Goal: Answer question/provide support: Ask a question

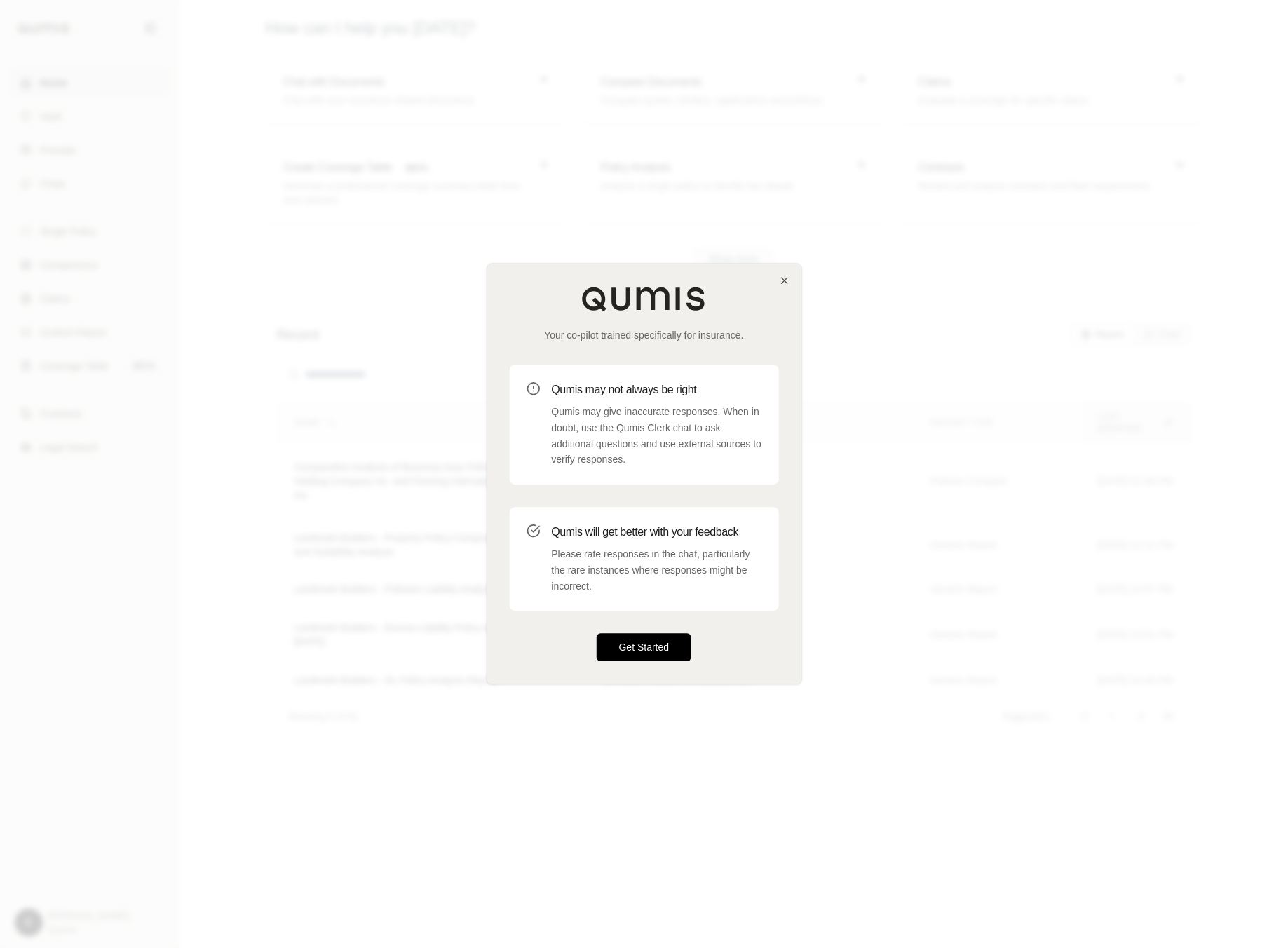
click at [636, 642] on button "Get Started" at bounding box center [644, 648] width 95 height 28
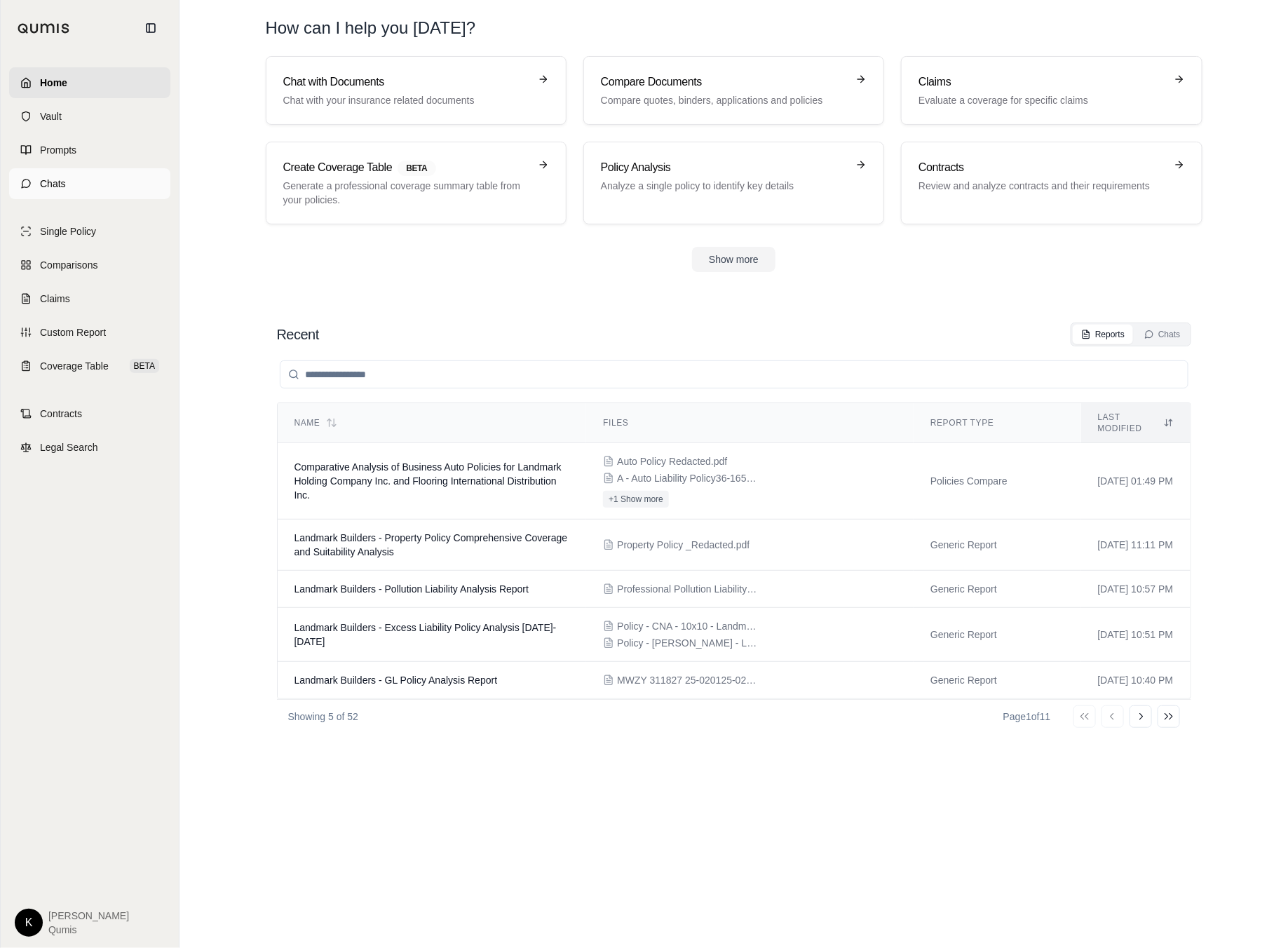
click at [73, 170] on link "Chats" at bounding box center [90, 183] width 161 height 31
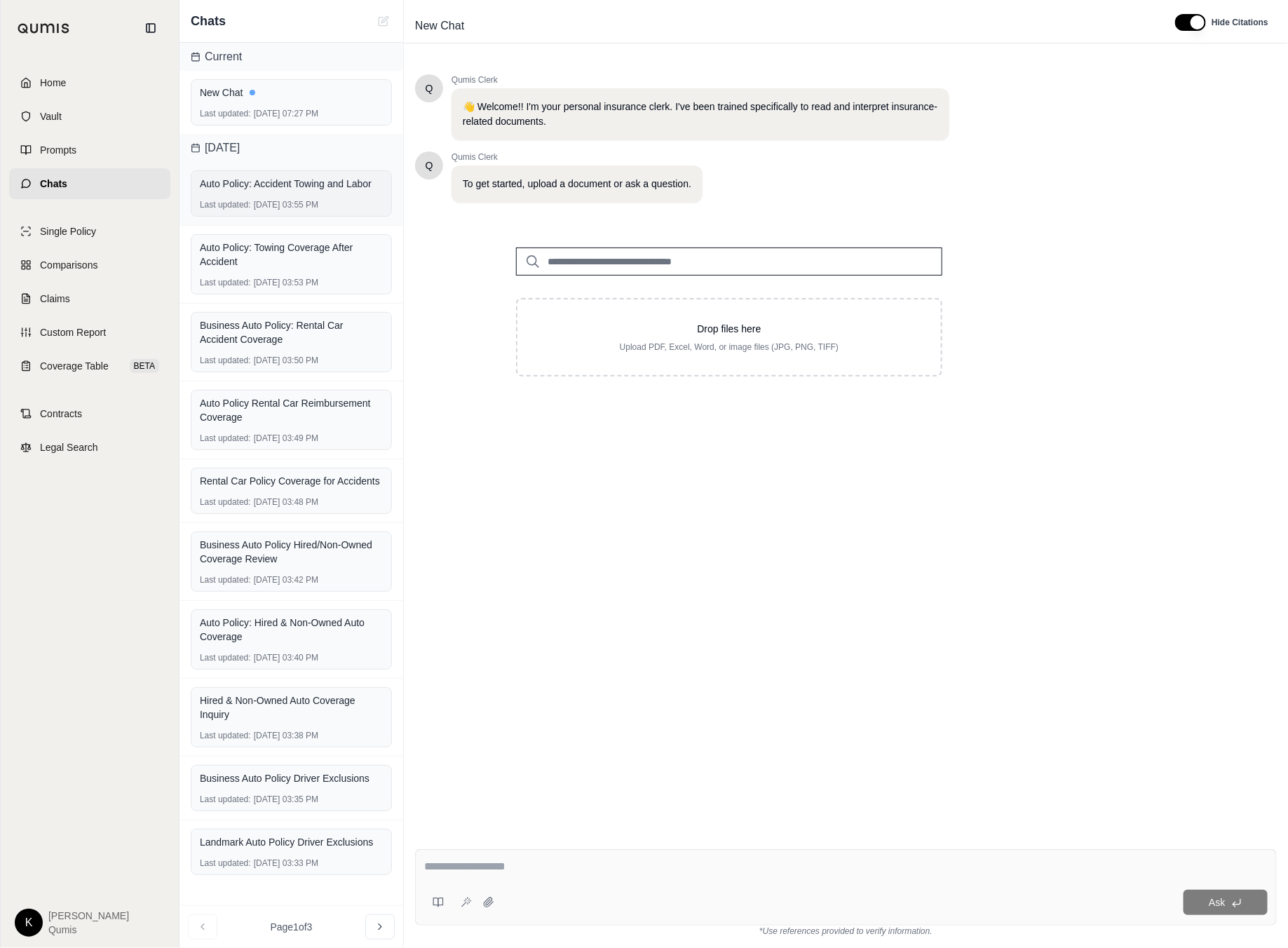
click at [263, 192] on div "Auto Policy: Accident Towing and Labor" at bounding box center [292, 183] width 183 height 20
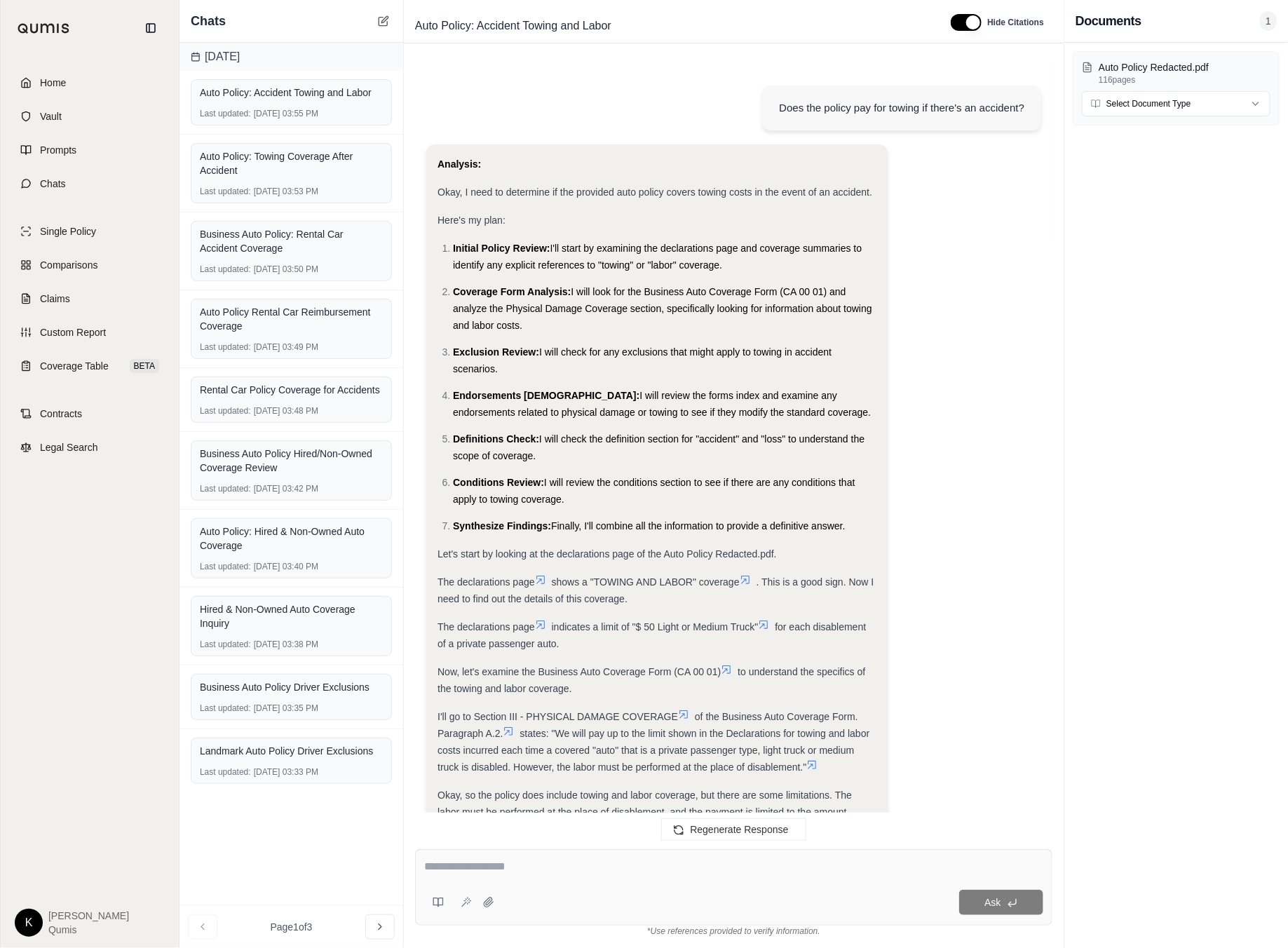
scroll to position [603, 0]
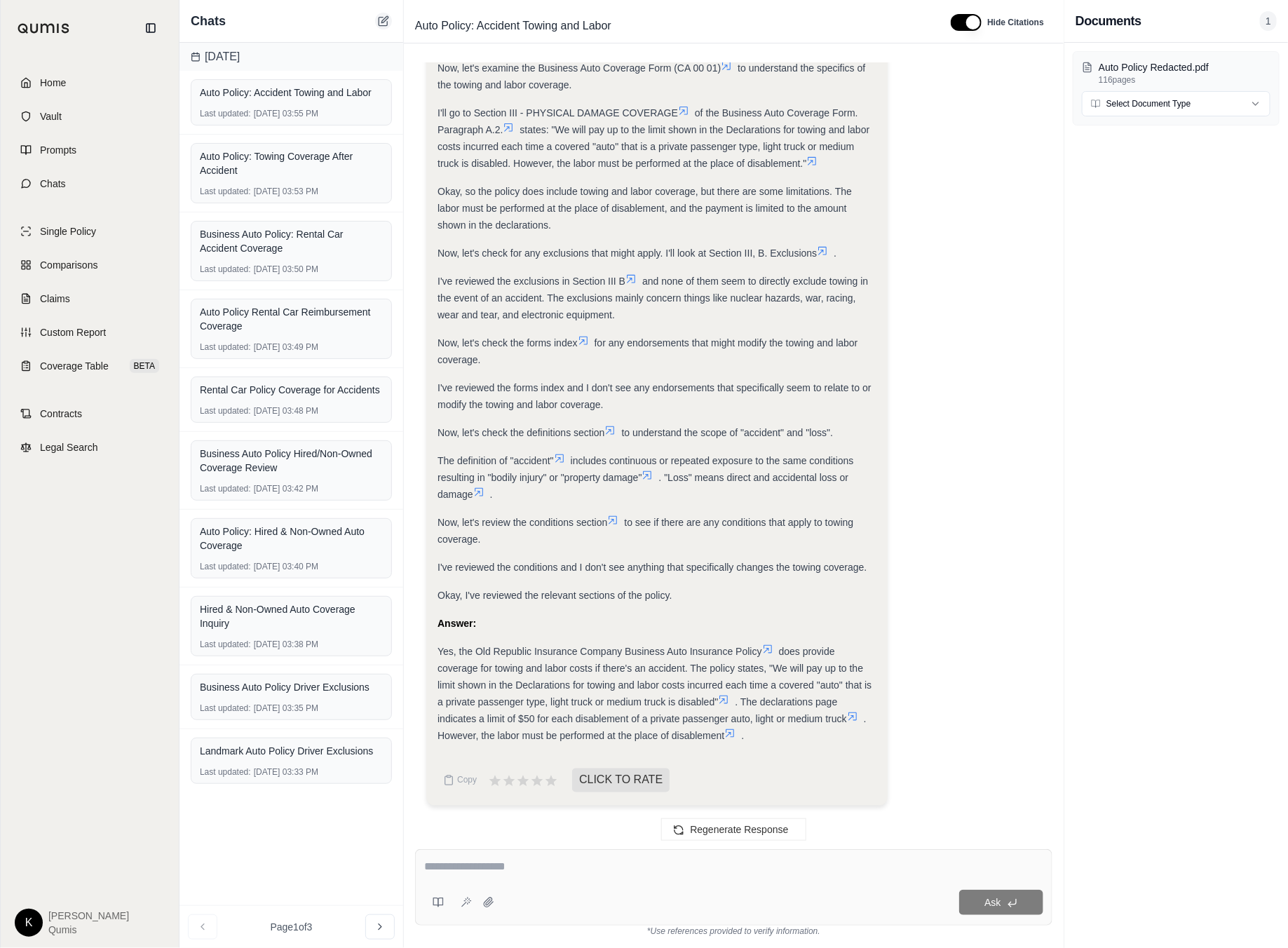
click at [385, 20] on icon at bounding box center [385, 19] width 7 height 7
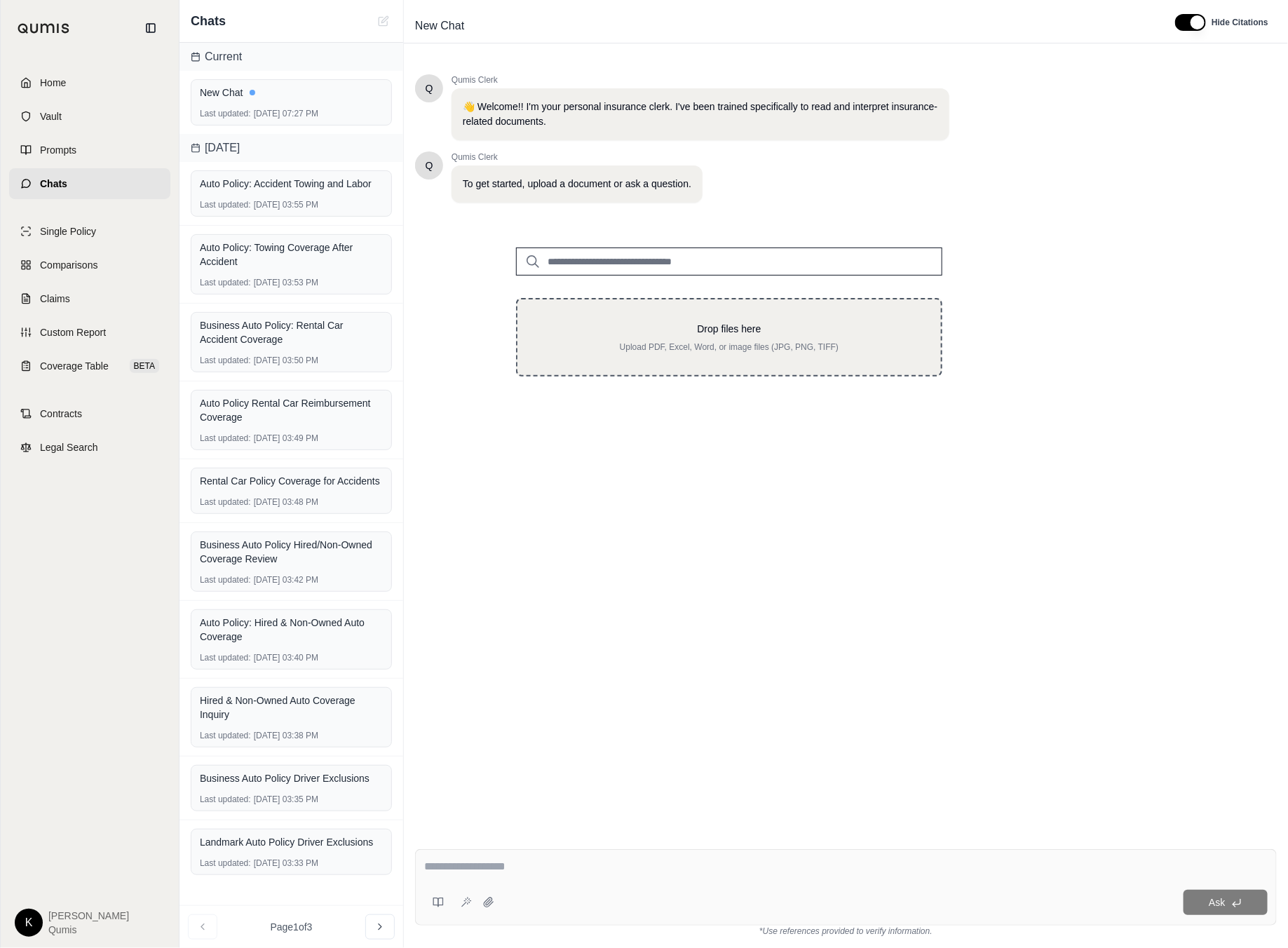
click at [673, 315] on div "Drop files here Upload PDF, Excel, Word, or image files (JPG, PNG, TIFF)" at bounding box center [729, 337] width 426 height 79
type input "**********"
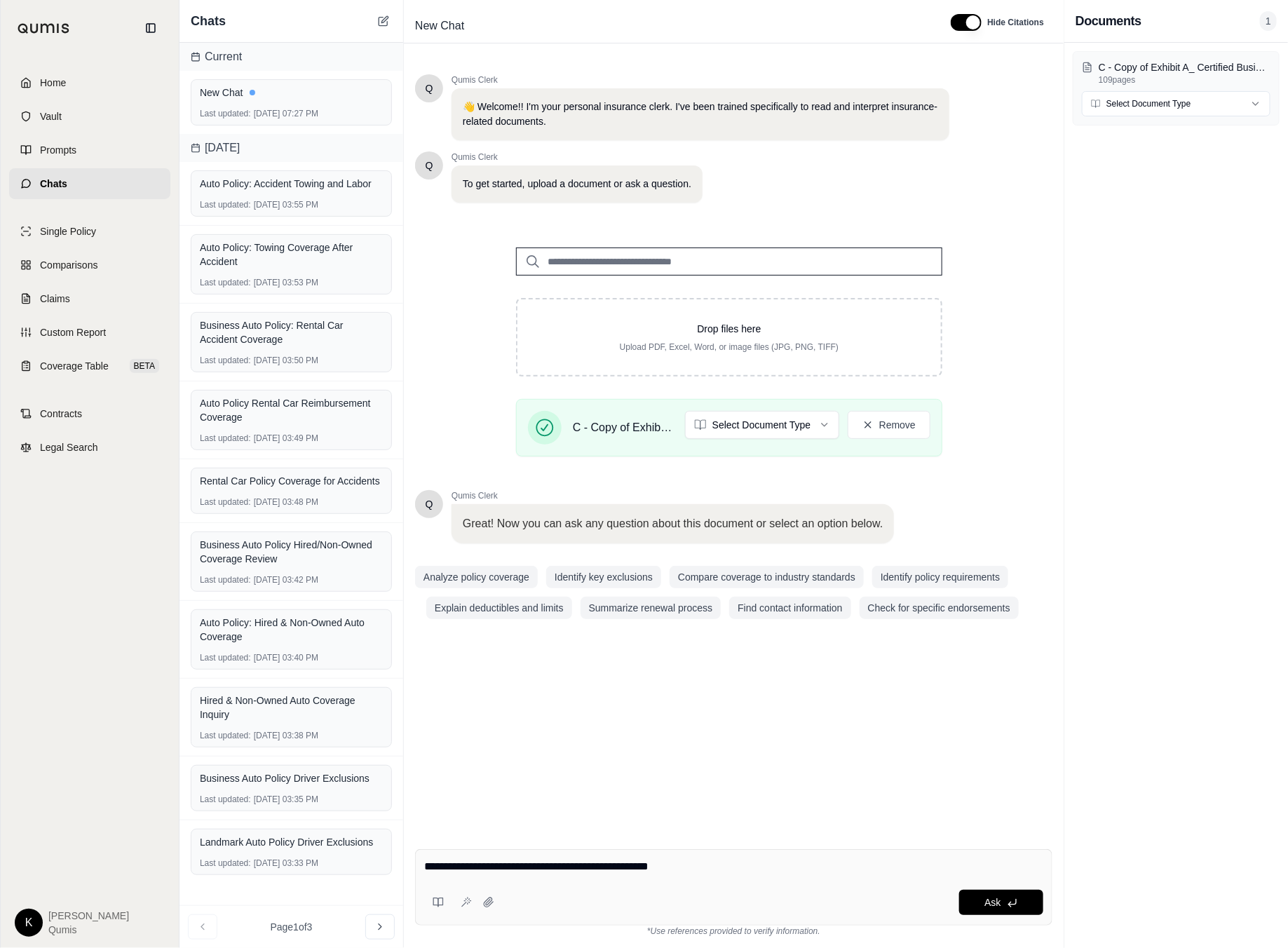
type textarea "**********"
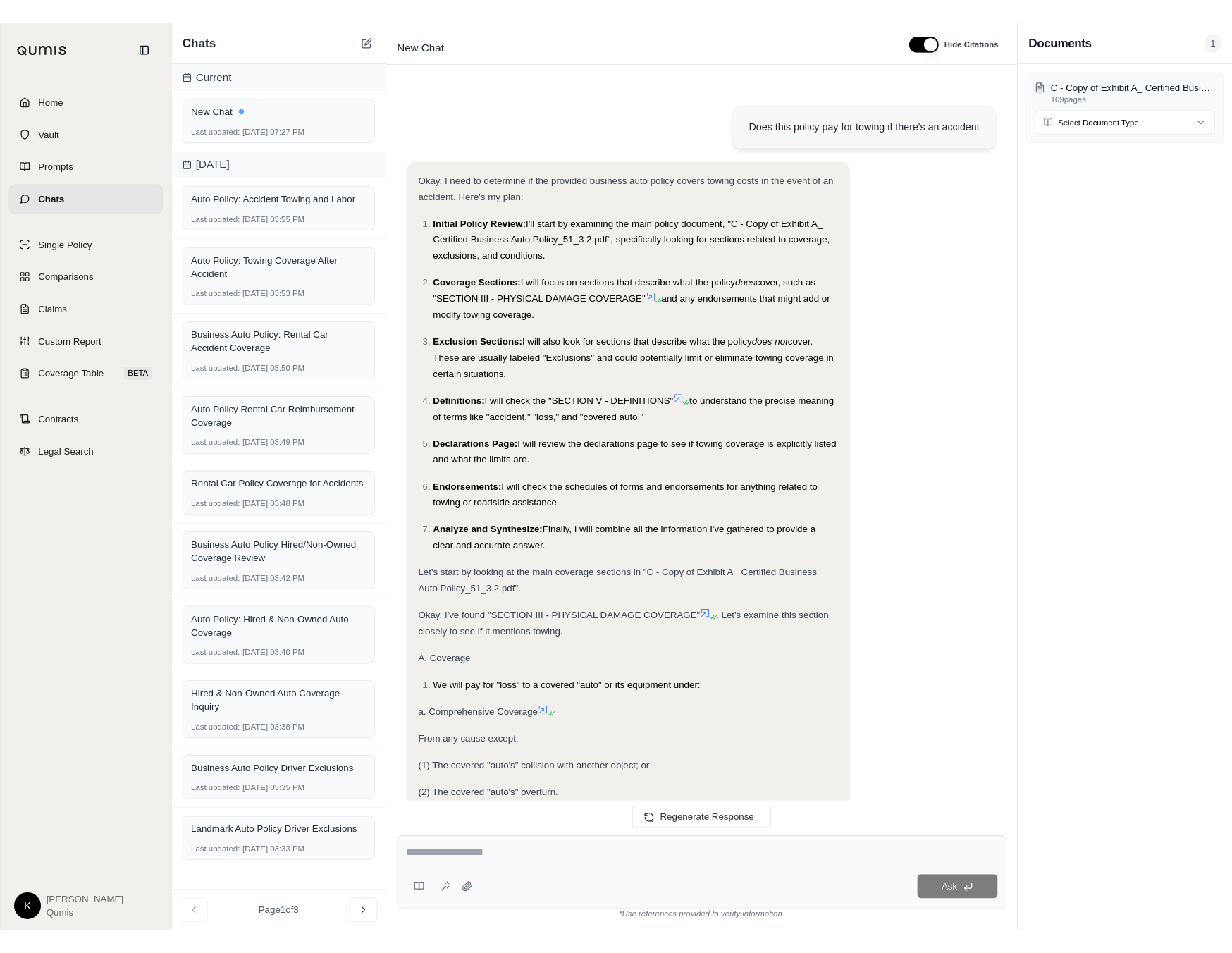
scroll to position [1653, 0]
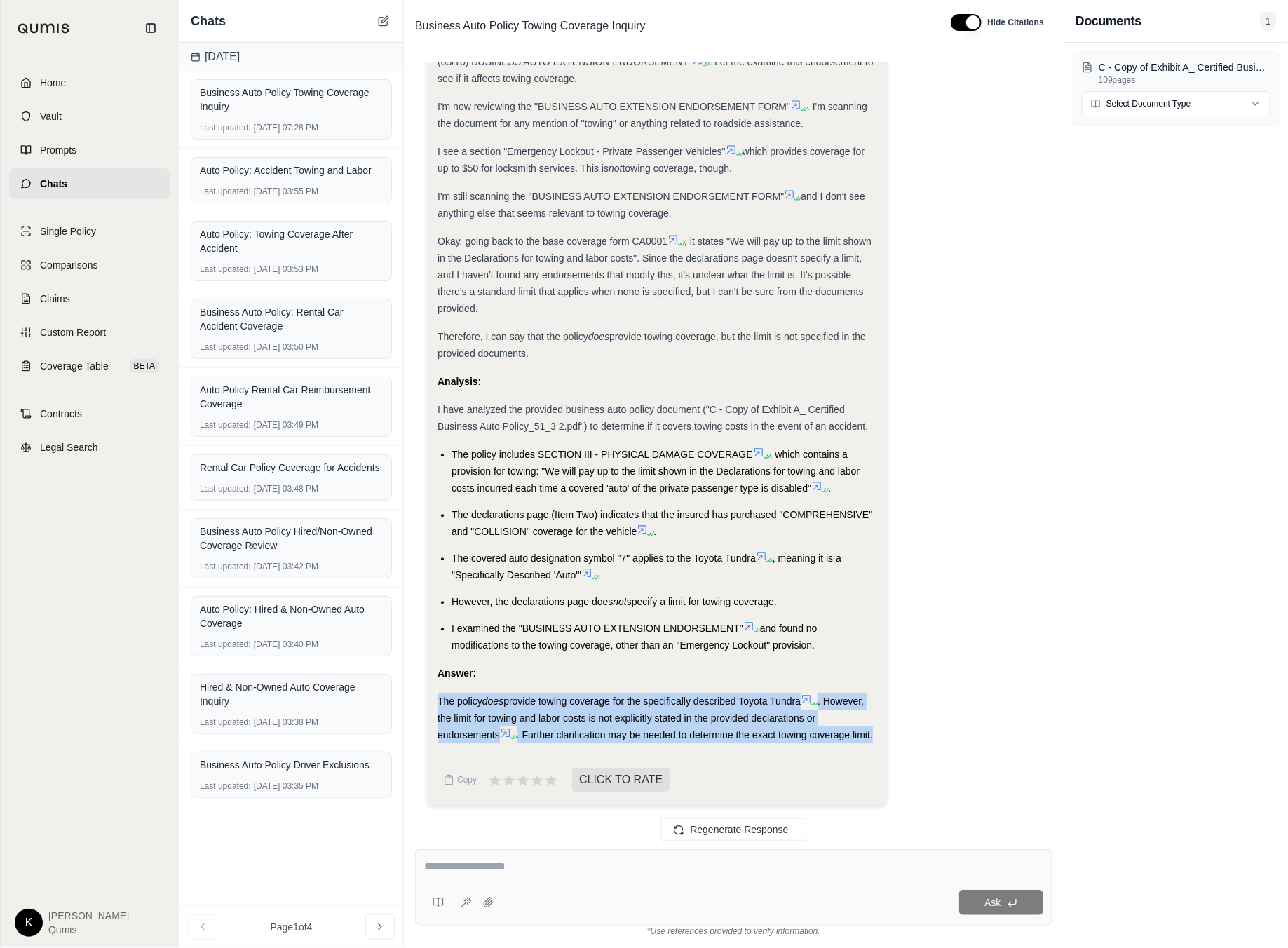
drag, startPoint x: 437, startPoint y: 701, endPoint x: 894, endPoint y: 751, distance: 459.7
copy div "The policy does provide towing coverage for the specifically described Toyota T…"
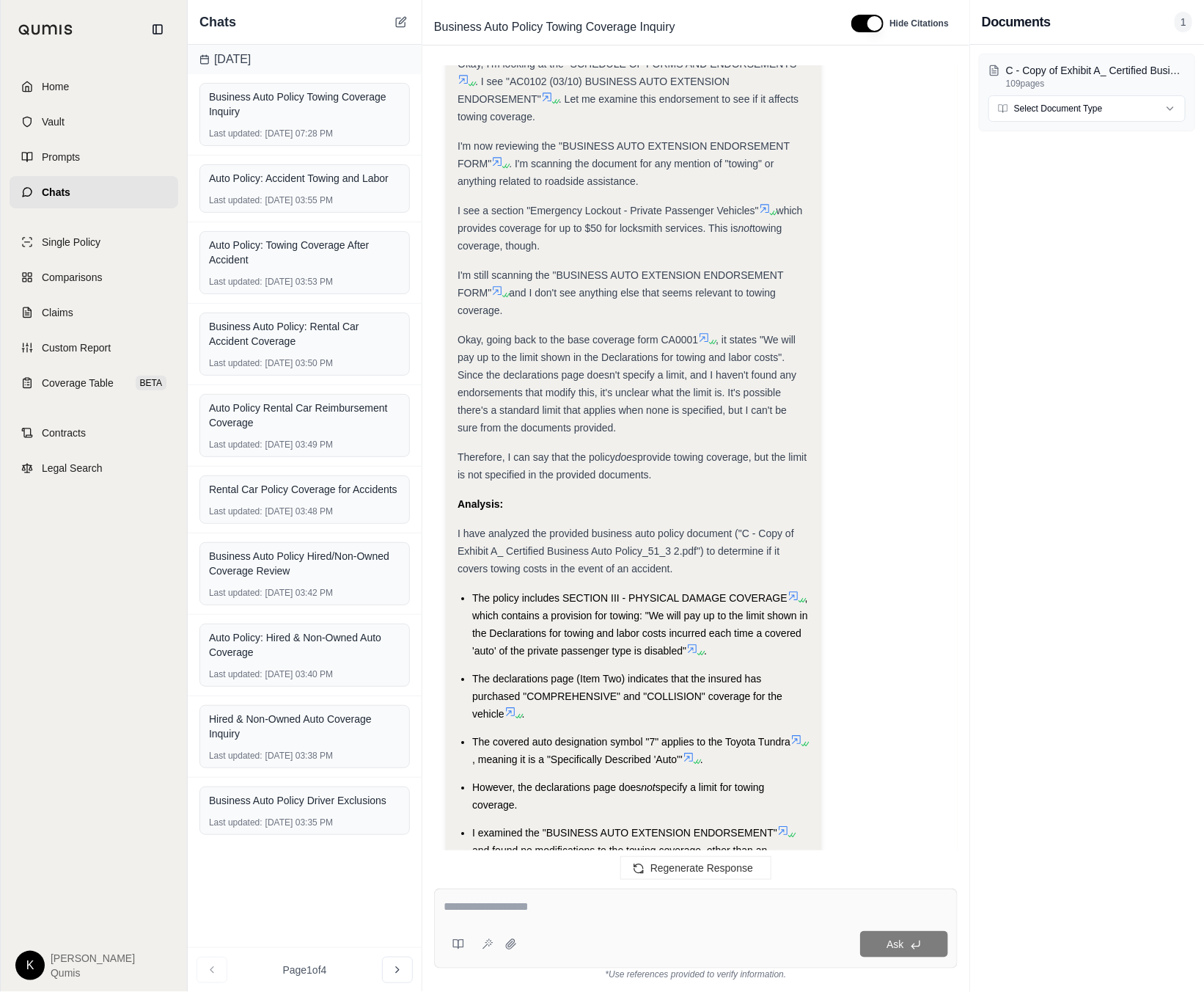
scroll to position [1879, 0]
